Goal: Task Accomplishment & Management: Complete application form

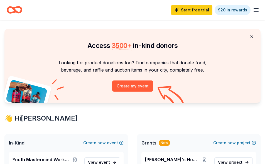
click at [251, 37] on button at bounding box center [251, 36] width 13 height 11
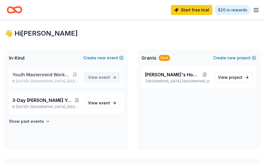
click at [107, 78] on span "event" at bounding box center [104, 77] width 11 height 5
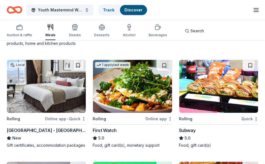
scroll to position [356, 0]
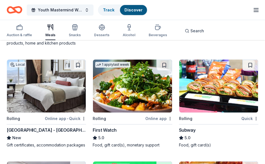
click at [53, 97] on img at bounding box center [46, 86] width 79 height 53
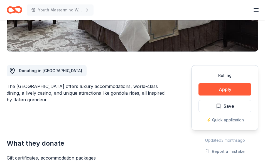
scroll to position [118, 0]
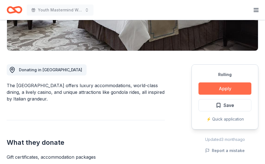
click at [218, 89] on button "Apply" at bounding box center [225, 88] width 53 height 12
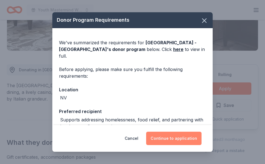
click at [175, 140] on button "Continue to application" at bounding box center [173, 138] width 55 height 13
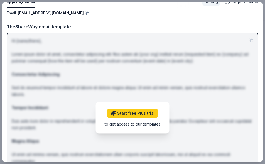
scroll to position [33, 0]
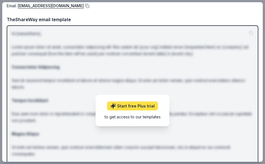
click at [139, 107] on link "Start free Plus trial" at bounding box center [132, 106] width 51 height 9
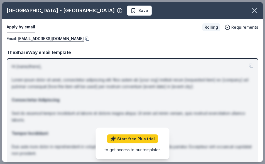
scroll to position [0, 0]
click at [51, 39] on link "loveforall@venetianlasvegas.com" at bounding box center [51, 38] width 66 height 7
click at [212, 28] on div "Rolling" at bounding box center [211, 27] width 18 height 8
click at [38, 9] on div "[GEOGRAPHIC_DATA] - [GEOGRAPHIC_DATA]" at bounding box center [61, 10] width 108 height 9
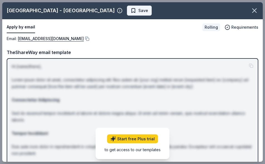
click at [131, 10] on span "Save" at bounding box center [140, 10] width 18 height 7
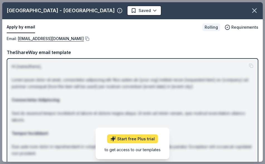
click at [118, 140] on link "Start free Plus trial" at bounding box center [132, 139] width 51 height 9
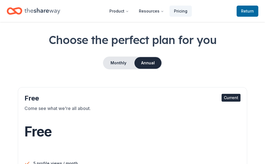
scroll to position [22, 0]
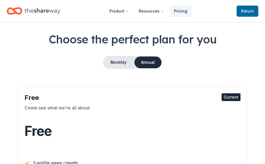
click at [224, 97] on div "Current" at bounding box center [231, 97] width 19 height 8
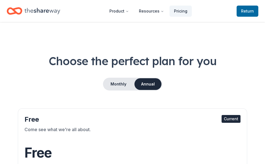
scroll to position [0, 0]
click at [147, 83] on button "Annual" at bounding box center [148, 84] width 27 height 12
click at [147, 84] on button "Annual" at bounding box center [148, 84] width 27 height 12
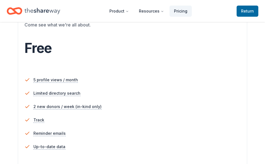
scroll to position [110, 0]
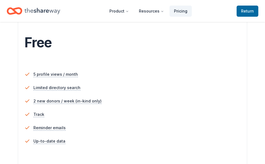
click at [128, 108] on li "Track" at bounding box center [133, 114] width 216 height 13
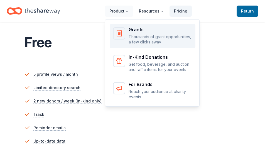
click at [133, 30] on div "Grants" at bounding box center [160, 29] width 63 height 4
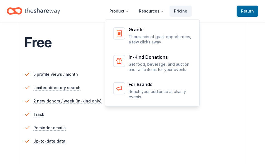
click at [141, 60] on div "Grants Thousands of grant opportunities, a few clicks away In-Kind Donations Ge…" at bounding box center [152, 62] width 95 height 89
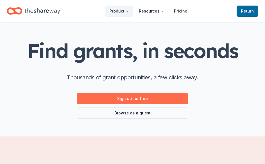
click at [128, 96] on link "Sign up for free" at bounding box center [132, 98] width 111 height 11
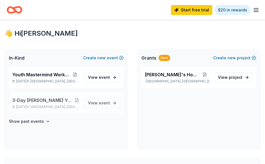
click at [58, 102] on span "3-Day [PERSON_NAME] Youth Mastermind Summit" at bounding box center [43, 100] width 62 height 7
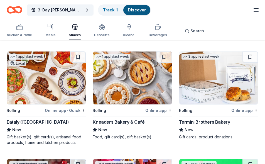
scroll to position [153, 0]
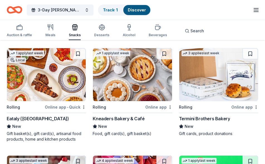
click at [122, 77] on img at bounding box center [132, 74] width 79 height 53
click at [207, 83] on img at bounding box center [218, 74] width 79 height 53
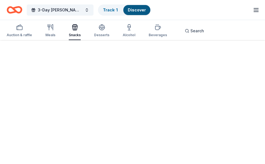
scroll to position [41, 0]
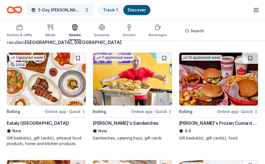
click at [131, 79] on img at bounding box center [132, 79] width 79 height 53
click at [204, 75] on img at bounding box center [218, 79] width 79 height 53
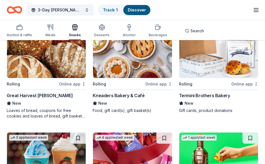
scroll to position [176, 0]
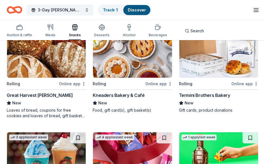
click at [214, 61] on img at bounding box center [218, 51] width 79 height 53
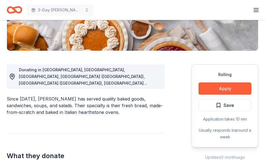
scroll to position [119, 0]
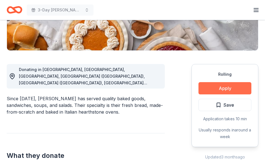
click at [226, 87] on button "Apply" at bounding box center [225, 88] width 53 height 12
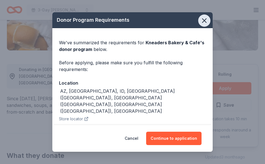
click at [203, 20] on icon "button" at bounding box center [205, 21] width 8 height 8
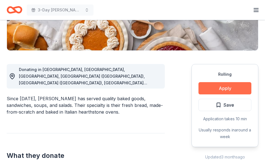
click at [221, 90] on button "Apply" at bounding box center [225, 88] width 53 height 12
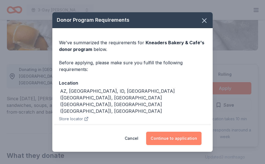
click at [160, 136] on button "Continue to application" at bounding box center [173, 138] width 55 height 13
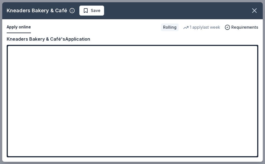
click at [115, 31] on div "Apply online" at bounding box center [82, 27] width 150 height 12
click at [149, 39] on div "Kneaders Bakery & Café's Application" at bounding box center [133, 38] width 252 height 7
click at [192, 39] on div "Kneaders Bakery & Café's Application" at bounding box center [133, 38] width 252 height 7
click at [208, 28] on div "1 apply last week" at bounding box center [201, 27] width 37 height 7
click at [35, 38] on div "Kneaders Bakery & Café's Application" at bounding box center [49, 38] width 84 height 7
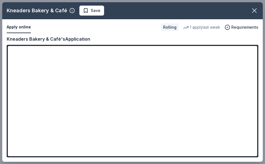
click at [21, 26] on button "Apply online" at bounding box center [19, 27] width 24 height 12
click at [99, 40] on div "Kneaders Bakery & Café's Application" at bounding box center [133, 38] width 252 height 7
click at [192, 38] on div "Kneaders Bakery & Café's Application" at bounding box center [133, 38] width 252 height 7
click at [172, 28] on div "Rolling" at bounding box center [170, 27] width 18 height 8
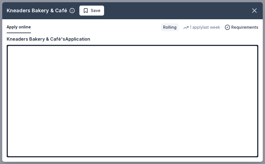
click at [172, 28] on div "Rolling" at bounding box center [170, 27] width 18 height 8
click at [198, 29] on div "1 apply last week" at bounding box center [201, 27] width 37 height 7
click at [255, 12] on icon "button" at bounding box center [255, 11] width 8 height 8
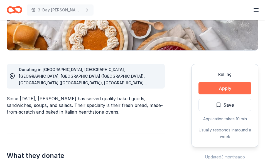
click at [212, 89] on button "Apply" at bounding box center [225, 88] width 53 height 12
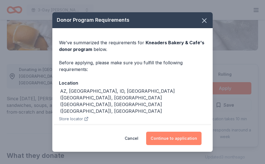
click at [165, 138] on button "Continue to application" at bounding box center [173, 138] width 55 height 13
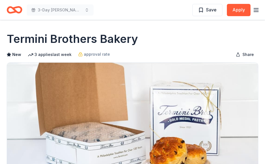
scroll to position [13, 0]
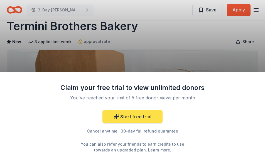
click at [133, 116] on link "Start free trial" at bounding box center [132, 116] width 60 height 13
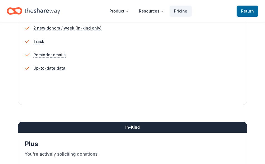
scroll to position [185, 0]
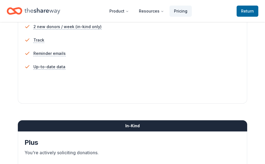
click at [143, 124] on div "In-Kind" at bounding box center [132, 125] width 229 height 11
click at [144, 126] on div "In-Kind" at bounding box center [132, 125] width 229 height 11
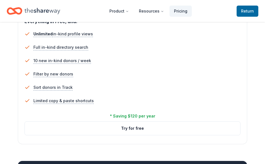
scroll to position [371, 0]
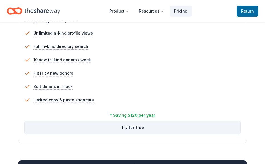
click at [136, 128] on button "Try for free" at bounding box center [133, 127] width 216 height 13
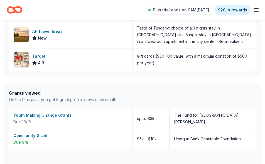
scroll to position [233, 0]
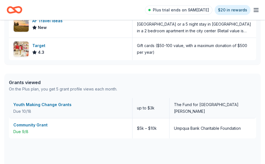
click at [54, 106] on div "Youth Making Change Grants" at bounding box center [70, 104] width 114 height 7
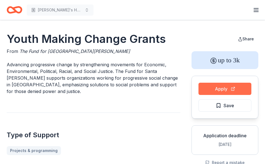
click at [218, 86] on button "Apply" at bounding box center [225, 89] width 53 height 12
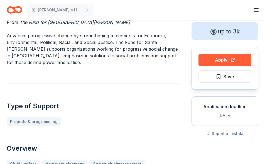
scroll to position [35, 0]
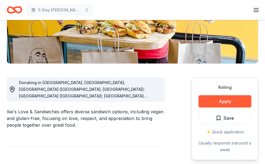
scroll to position [106, 0]
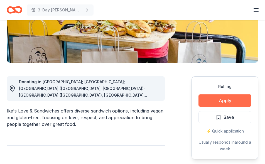
click at [213, 101] on button "Apply" at bounding box center [225, 100] width 53 height 12
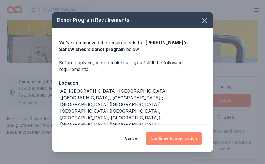
click at [169, 137] on button "Continue to application" at bounding box center [173, 138] width 55 height 13
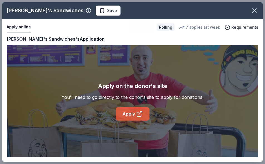
click at [130, 117] on link "Apply" at bounding box center [133, 113] width 34 height 13
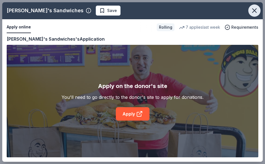
click at [253, 12] on icon "button" at bounding box center [255, 11] width 4 height 4
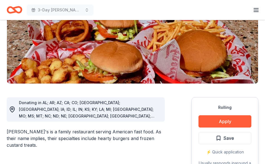
scroll to position [100, 0]
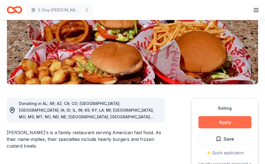
click at [221, 116] on button "Apply" at bounding box center [225, 122] width 53 height 12
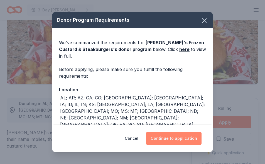
click at [168, 138] on button "Continue to application" at bounding box center [173, 138] width 55 height 13
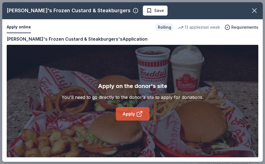
click at [129, 114] on link "Apply" at bounding box center [133, 113] width 34 height 13
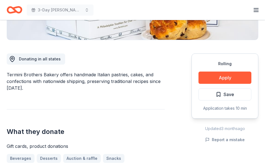
scroll to position [134, 0]
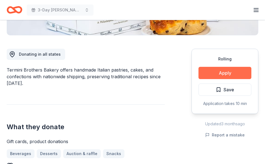
click at [216, 71] on button "Apply" at bounding box center [225, 73] width 53 height 12
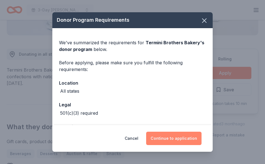
click at [164, 141] on button "Continue to application" at bounding box center [173, 138] width 55 height 13
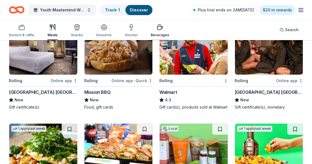
scroll to position [285, 0]
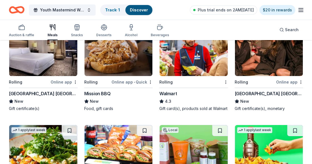
click at [253, 52] on img at bounding box center [269, 49] width 68 height 53
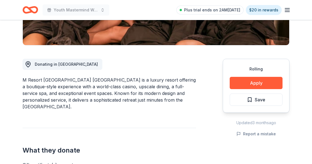
scroll to position [126, 0]
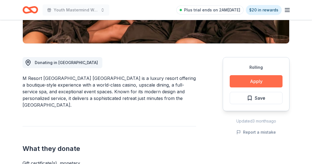
click at [246, 83] on button "Apply" at bounding box center [256, 81] width 53 height 12
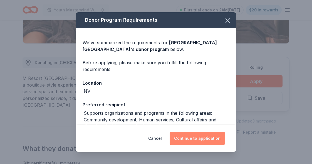
click at [197, 136] on button "Continue to application" at bounding box center [197, 138] width 55 height 13
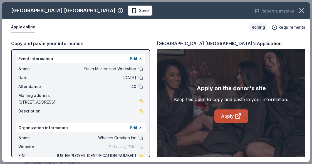
click at [223, 115] on link "Apply" at bounding box center [232, 115] width 34 height 13
